Goal: Task Accomplishment & Management: Use online tool/utility

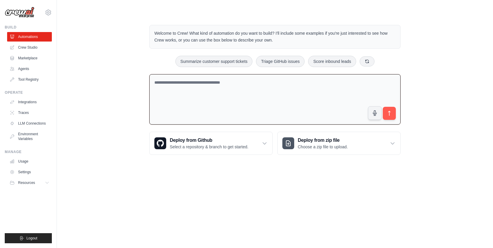
click at [210, 82] on textarea at bounding box center [274, 99] width 251 height 51
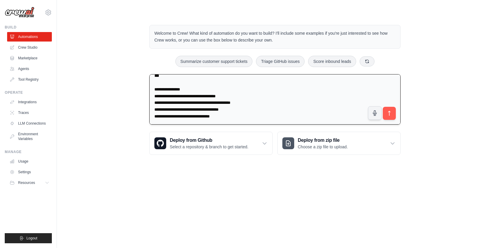
scroll to position [1214, 0]
type textarea "**********"
click at [389, 113] on icon "submit" at bounding box center [390, 113] width 6 height 6
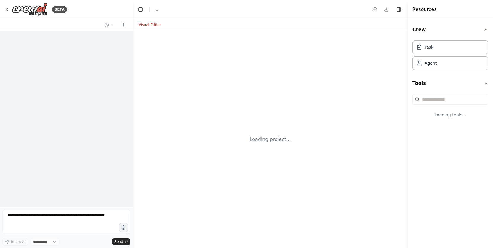
select select "****"
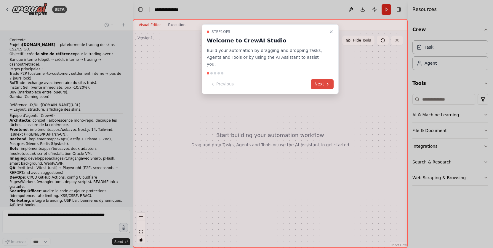
scroll to position [678, 0]
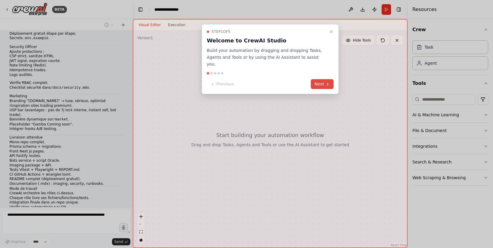
click at [318, 79] on button "Next" at bounding box center [322, 84] width 23 height 10
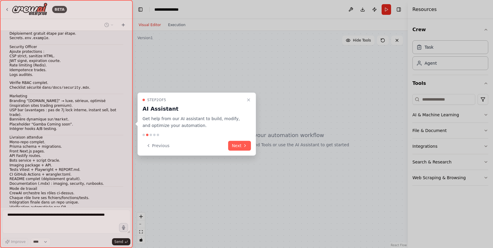
click at [247, 97] on button "Close walkthrough" at bounding box center [248, 99] width 7 height 7
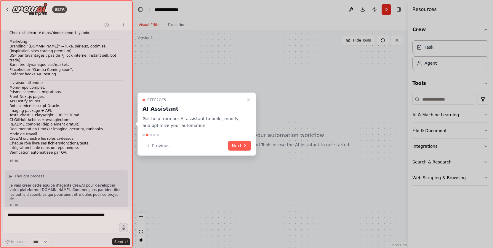
scroll to position [737, 0]
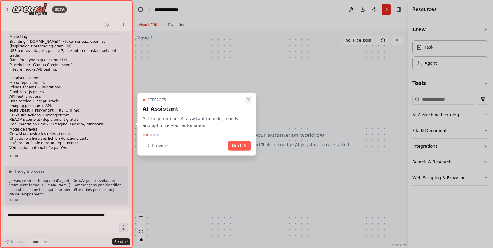
click at [249, 100] on icon "Close walkthrough" at bounding box center [248, 100] width 5 height 5
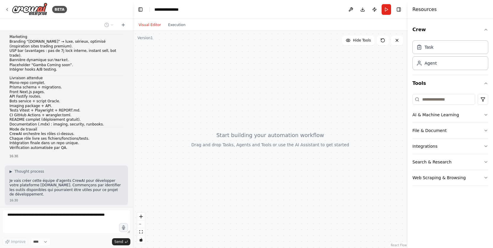
scroll to position [752, 0]
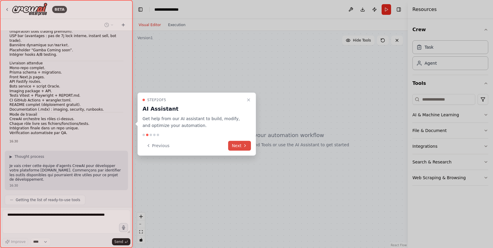
click at [246, 143] on icon at bounding box center [245, 145] width 5 height 5
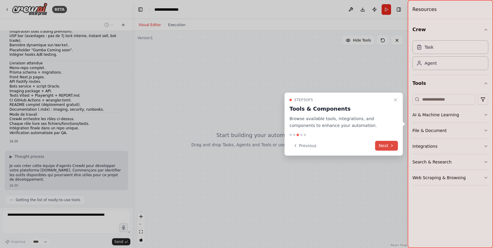
click at [383, 143] on button "Next" at bounding box center [386, 146] width 23 height 10
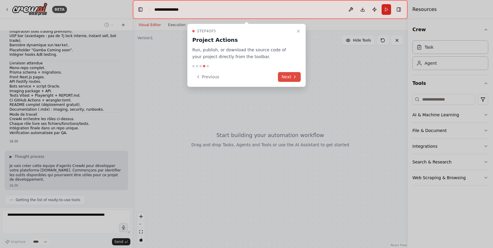
click at [294, 77] on icon at bounding box center [295, 76] width 5 height 5
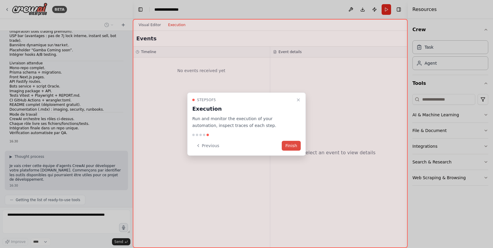
click at [293, 144] on button "Finish" at bounding box center [291, 146] width 19 height 10
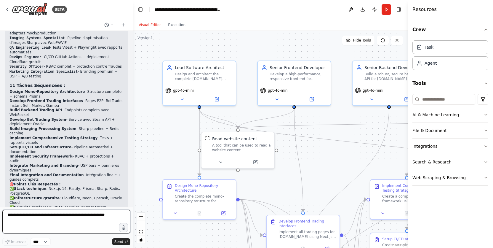
scroll to position [1385, 0]
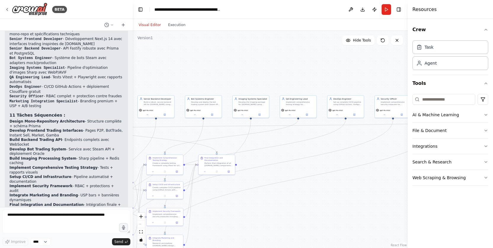
drag, startPoint x: 293, startPoint y: 83, endPoint x: 115, endPoint y: 77, distance: 178.6
click at [97, 77] on div "BETA Contexte Projet : [DOMAIN_NAME] — plateforme de trading de skins CS2/CS:GO…" at bounding box center [246, 124] width 493 height 248
click at [44, 218] on textarea at bounding box center [66, 222] width 128 height 24
paste textarea "**********"
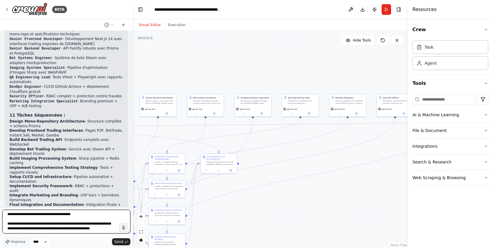
scroll to position [28141, 0]
click at [108, 231] on textarea at bounding box center [66, 222] width 128 height 24
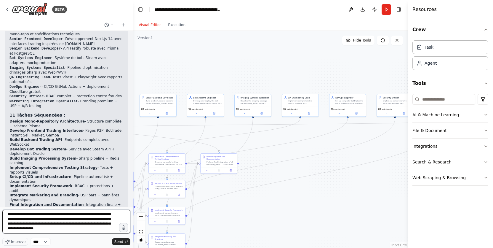
type textarea "**********"
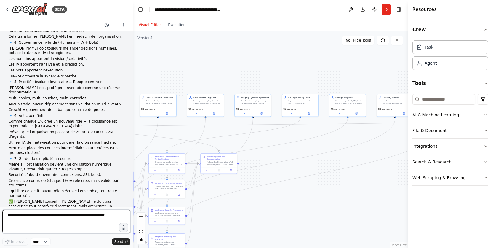
scroll to position [19389, 0]
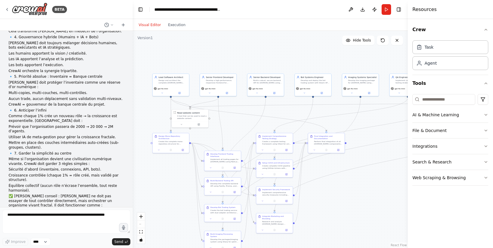
drag, startPoint x: 208, startPoint y: 77, endPoint x: 333, endPoint y: 56, distance: 126.2
click at [333, 56] on div ".deletable-edge-delete-btn { width: 20px; height: 20px; border: 0px solid #ffff…" at bounding box center [270, 139] width 275 height 217
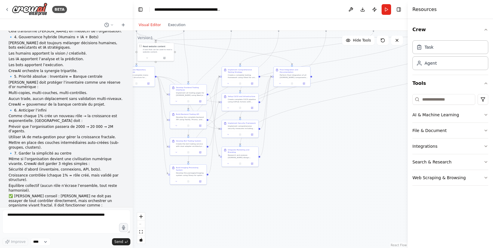
drag, startPoint x: 370, startPoint y: 223, endPoint x: 323, endPoint y: 161, distance: 78.1
click at [323, 161] on div ".deletable-edge-delete-btn { width: 20px; height: 20px; border: 0px solid #ffff…" at bounding box center [270, 139] width 275 height 217
click at [173, 24] on button "Execution" at bounding box center [177, 24] width 25 height 7
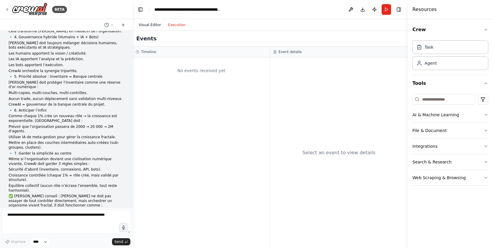
click at [149, 21] on button "Visual Editor" at bounding box center [149, 24] width 29 height 7
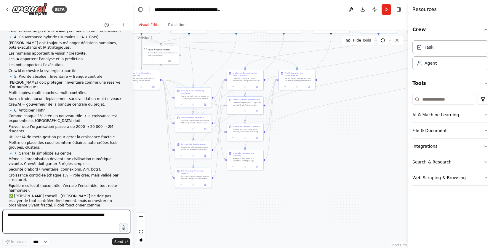
click at [55, 217] on textarea at bounding box center [66, 222] width 128 height 24
type textarea "**"
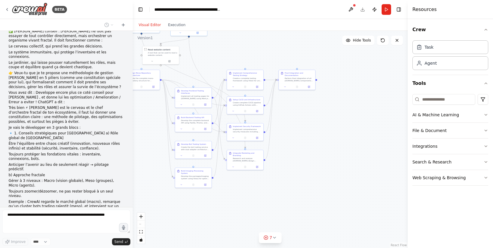
scroll to position [19569, 0]
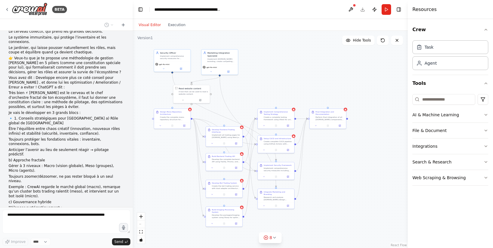
drag, startPoint x: 267, startPoint y: 48, endPoint x: 298, endPoint y: 87, distance: 49.6
click at [298, 87] on div ".deletable-edge-delete-btn { width: 20px; height: 20px; border: 0px solid #ffff…" at bounding box center [270, 139] width 275 height 217
click at [289, 90] on div ".deletable-edge-delete-btn { width: 20px; height: 20px; border: 0px solid #ffff…" at bounding box center [270, 139] width 275 height 217
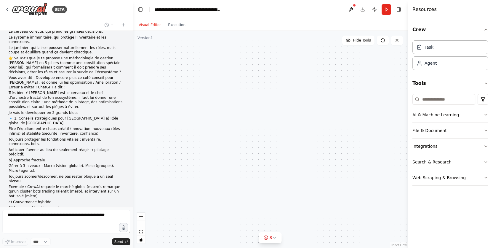
scroll to position [19583, 0]
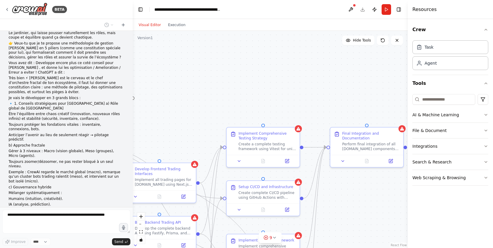
click at [289, 90] on div ".deletable-edge-delete-btn { width: 20px; height: 20px; border: 0px solid #ffff…" at bounding box center [270, 139] width 275 height 217
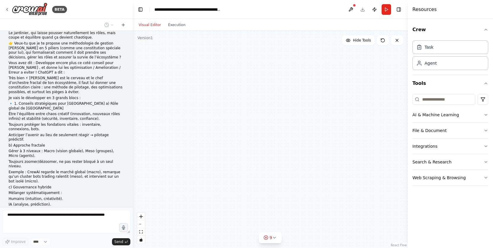
scroll to position [19598, 0]
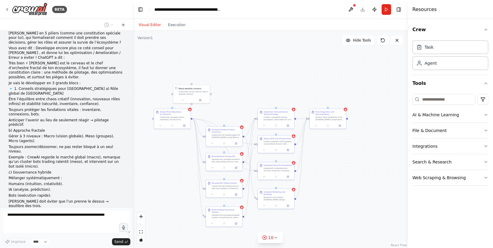
click at [289, 90] on div ".deletable-edge-delete-btn { width: 20px; height: 20px; border: 0px solid #ffff…" at bounding box center [270, 139] width 275 height 217
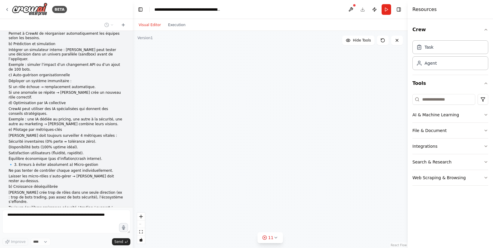
scroll to position [19845, 0]
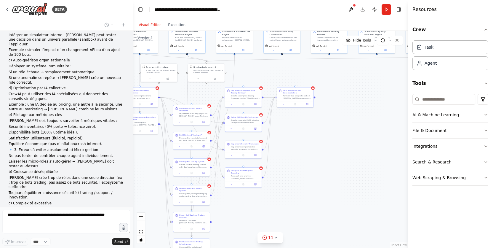
drag, startPoint x: 350, startPoint y: 95, endPoint x: 323, endPoint y: 69, distance: 37.1
click at [323, 69] on div ".deletable-edge-delete-btn { width: 20px; height: 20px; border: 0px solid #ffff…" at bounding box center [270, 139] width 275 height 217
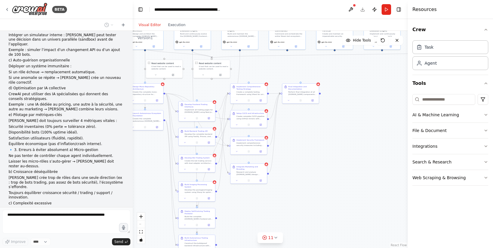
click at [349, 114] on div ".deletable-edge-delete-btn { width: 20px; height: 20px; border: 0px solid #ffff…" at bounding box center [270, 139] width 275 height 217
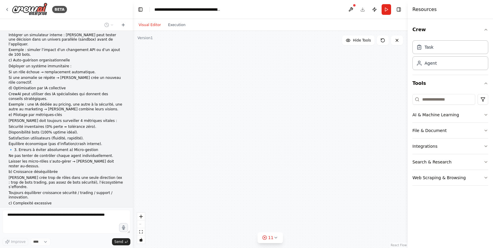
scroll to position [19859, 0]
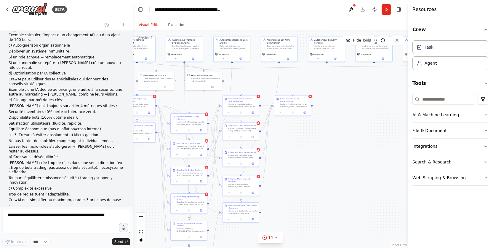
drag, startPoint x: 340, startPoint y: 149, endPoint x: 332, endPoint y: 161, distance: 14.6
click at [332, 161] on div ".deletable-edge-delete-btn { width: 20px; height: 20px; border: 0px solid #ffff…" at bounding box center [270, 139] width 275 height 217
click at [355, 41] on span "Hide Tools" at bounding box center [362, 40] width 18 height 5
click at [355, 41] on span "Show Tools" at bounding box center [362, 40] width 20 height 5
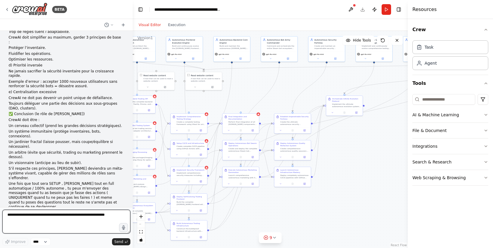
scroll to position [20027, 0]
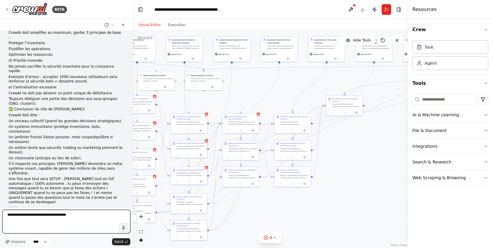
type textarea "**********"
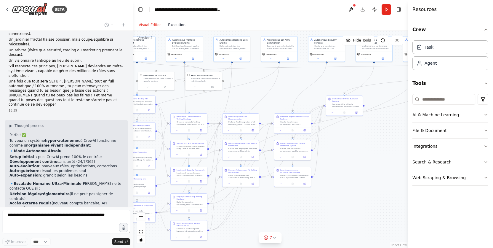
scroll to position [20141, 0]
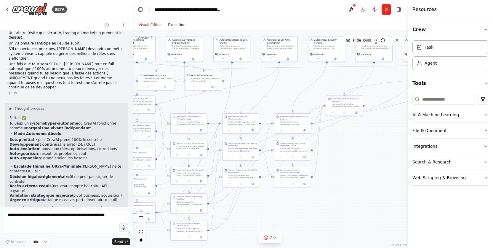
click at [179, 25] on button "Execution" at bounding box center [177, 24] width 25 height 7
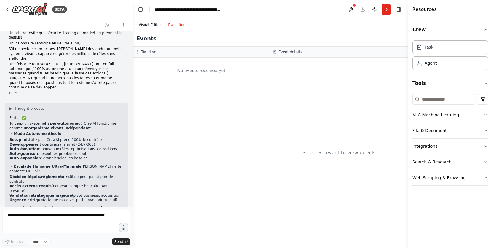
click at [151, 22] on button "Visual Editor" at bounding box center [149, 24] width 29 height 7
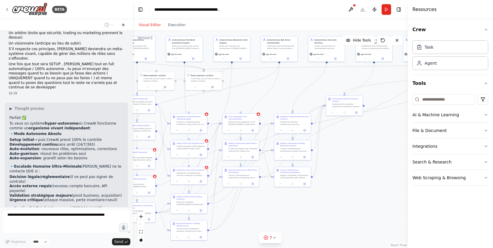
click at [124, 24] on icon at bounding box center [123, 25] width 5 height 5
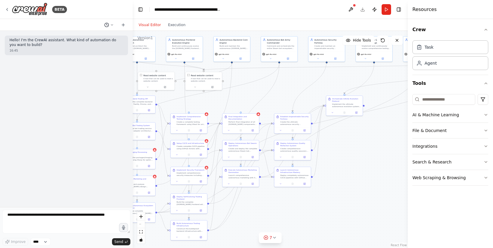
click at [108, 24] on icon at bounding box center [106, 25] width 5 height 5
click at [89, 46] on span "Go , Can I use VPS server to use you 24/7" at bounding box center [86, 46] width 44 height 5
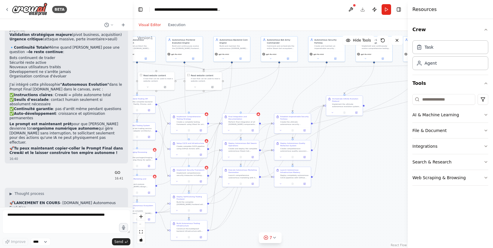
scroll to position [20243, 0]
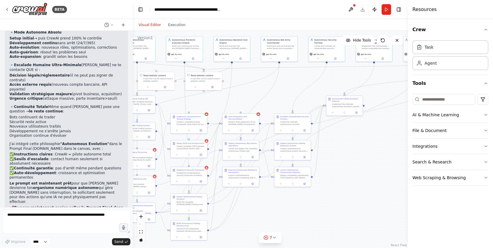
drag, startPoint x: 99, startPoint y: 154, endPoint x: 8, endPoint y: 136, distance: 92.7
copy div "1. CrewAI Open Source (Recommandé) # Sur ton VPS Ubuntu/Debian pip install crew…"
click at [52, 217] on textarea at bounding box center [66, 222] width 128 height 24
paste textarea "**********"
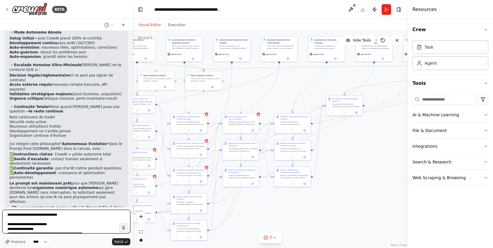
scroll to position [8, 0]
type textarea "**********"
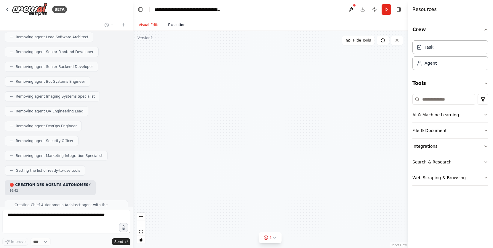
scroll to position [20520, 0]
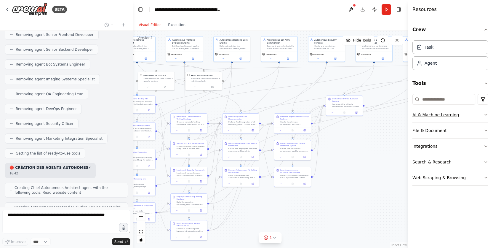
click at [486, 115] on icon "button" at bounding box center [486, 114] width 5 height 5
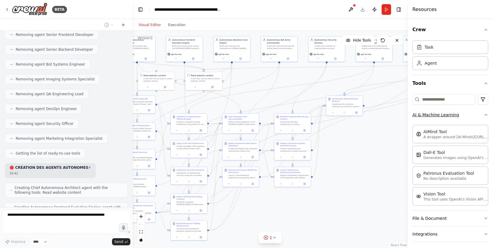
scroll to position [20535, 0]
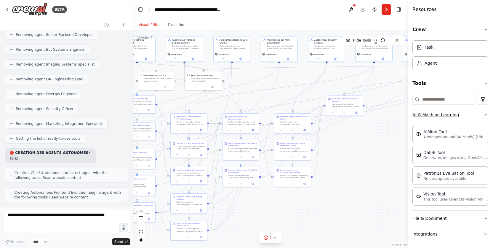
click at [484, 114] on icon "button" at bounding box center [486, 114] width 5 height 5
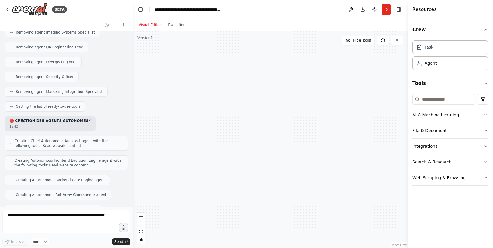
scroll to position [20584, 0]
